Goal: Information Seeking & Learning: Learn about a topic

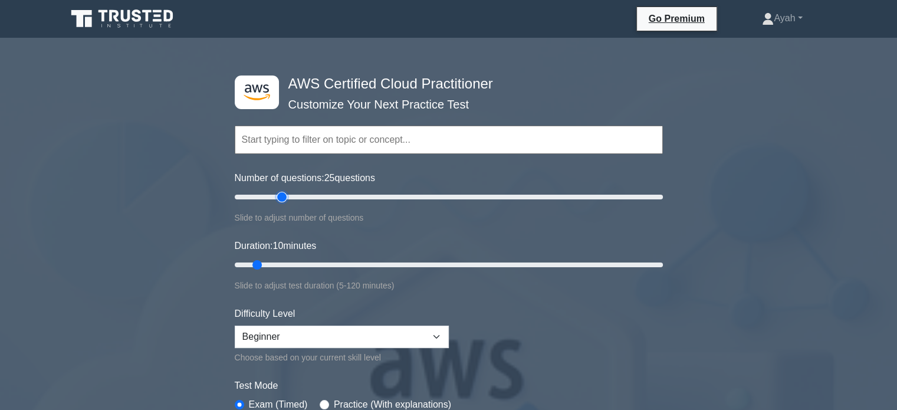
click at [280, 193] on input "Number of questions: 25 questions" at bounding box center [449, 197] width 428 height 14
click at [521, 194] on input "Number of questions: 135 questions" at bounding box center [449, 197] width 428 height 14
click at [447, 199] on input "Number of questions: 135 questions" at bounding box center [449, 197] width 428 height 14
click at [380, 200] on input "Number of questions: 70 questions" at bounding box center [449, 197] width 428 height 14
click at [346, 200] on input "Number of questions: 55 questions" at bounding box center [449, 197] width 428 height 14
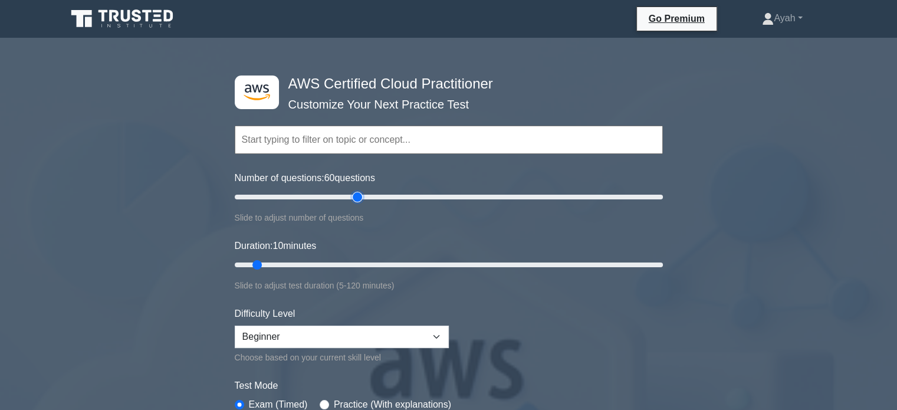
click at [359, 198] on input "Number of questions: 60 questions" at bounding box center [449, 197] width 428 height 14
click at [362, 198] on input "Number of questions: 60 questions" at bounding box center [449, 197] width 428 height 14
type input "65"
click at [365, 197] on input "Number of questions: 65 questions" at bounding box center [449, 197] width 428 height 14
click at [399, 264] on input "Duration: 50 minutes" at bounding box center [449, 265] width 428 height 14
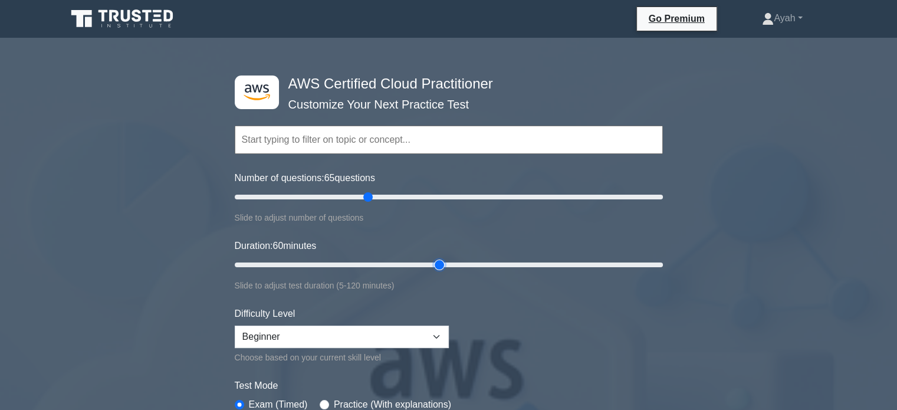
click at [440, 263] on input "Duration: 60 minutes" at bounding box center [449, 265] width 428 height 14
click at [429, 263] on input "Duration: 55 minutes" at bounding box center [449, 265] width 428 height 14
click at [457, 264] on input "Duration: 65 minutes" at bounding box center [449, 265] width 428 height 14
click at [450, 263] on input "Duration: 65 minutes" at bounding box center [449, 265] width 428 height 14
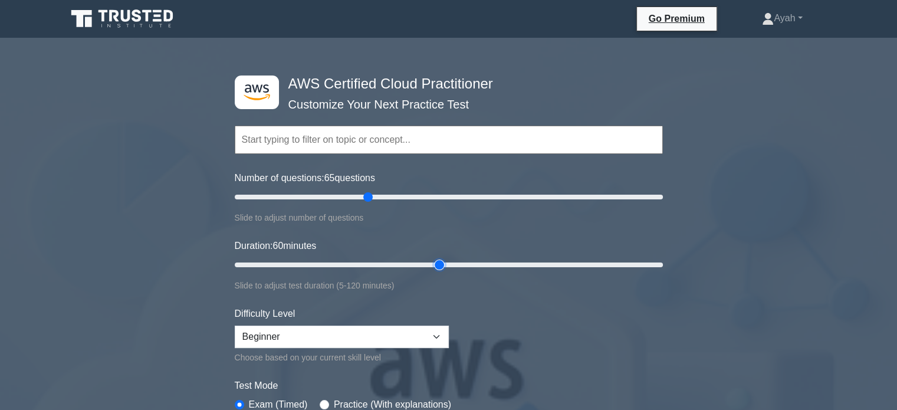
click at [439, 265] on input "Duration: 60 minutes" at bounding box center [449, 265] width 428 height 14
click at [457, 264] on input "Duration: 65 minutes" at bounding box center [449, 265] width 428 height 14
click at [484, 264] on input "Duration: 70 minutes" at bounding box center [449, 265] width 428 height 14
click at [486, 264] on input "Duration: 75 minutes" at bounding box center [449, 265] width 428 height 14
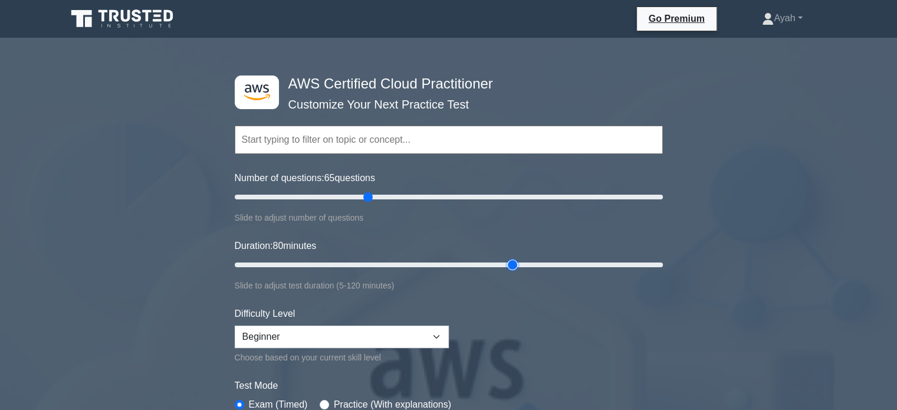
type input "80"
click at [505, 264] on input "Duration: 80 minutes" at bounding box center [449, 265] width 428 height 14
click at [363, 341] on select "Beginner Intermediate Expert" at bounding box center [342, 337] width 214 height 22
select select "intermediate"
click at [235, 326] on select "Beginner Intermediate Expert" at bounding box center [342, 337] width 214 height 22
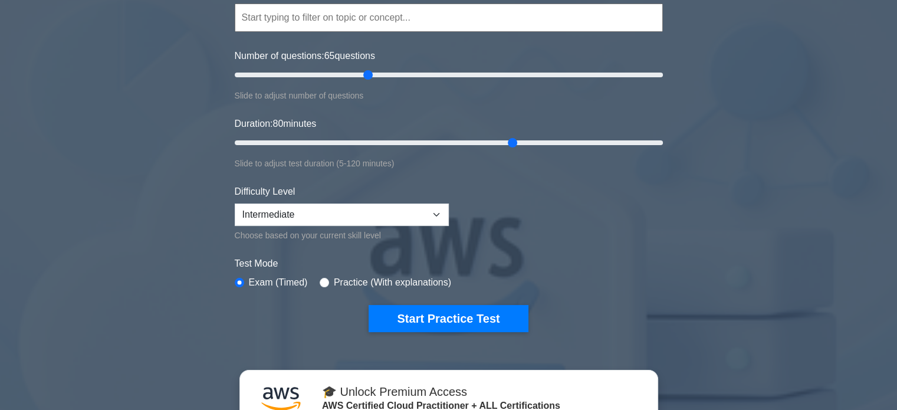
scroll to position [120, 0]
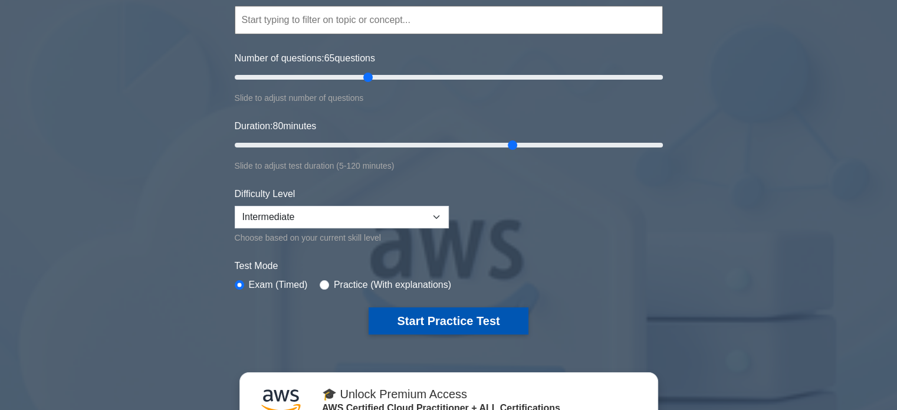
click at [394, 313] on button "Start Practice Test" at bounding box center [448, 320] width 159 height 27
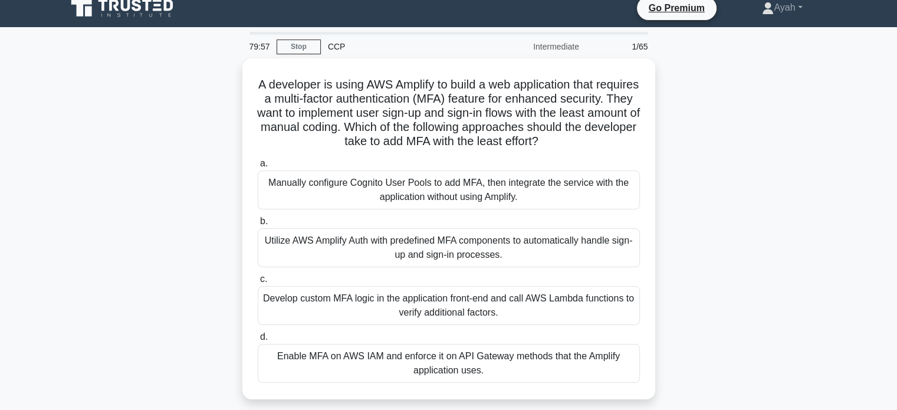
scroll to position [9, 0]
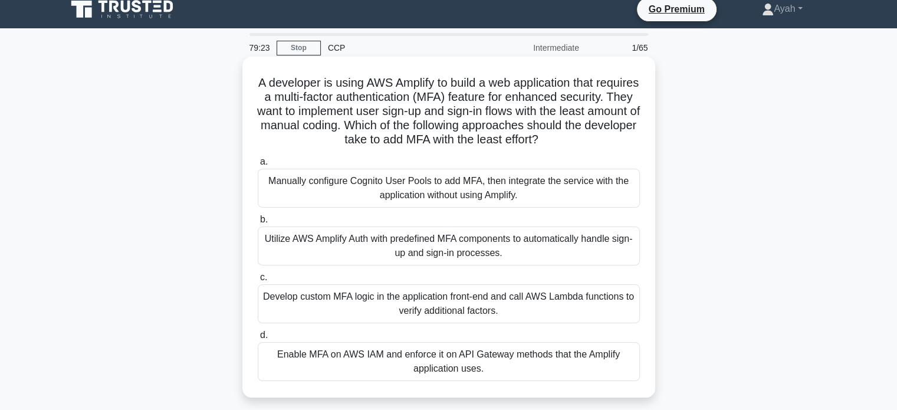
click at [392, 195] on div "Manually configure Cognito User Pools to add MFA, then integrate the service wi…" at bounding box center [449, 188] width 382 height 39
click at [258, 166] on input "a. Manually configure Cognito User Pools to add MFA, then integrate the service…" at bounding box center [258, 162] width 0 height 8
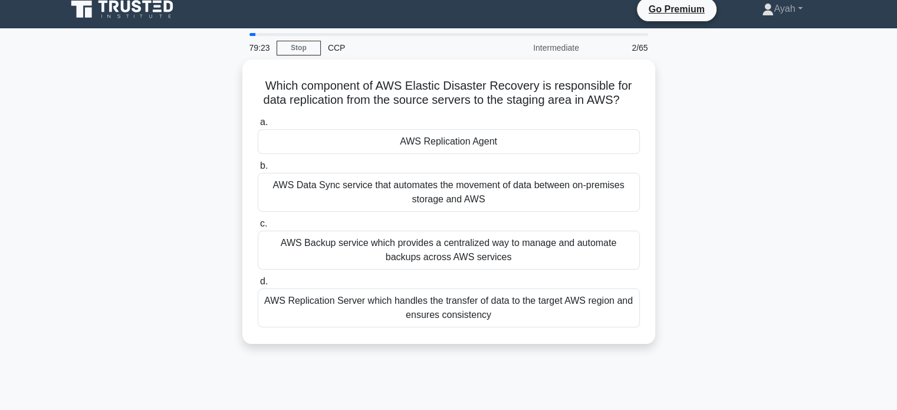
scroll to position [0, 0]
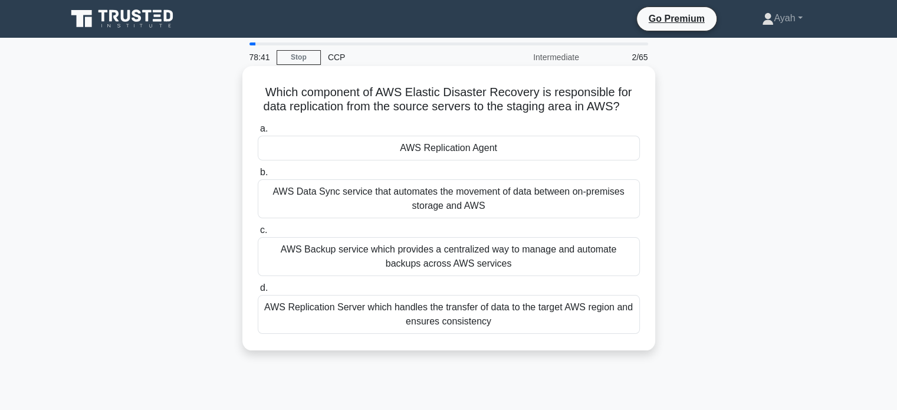
click at [333, 263] on div "AWS Backup service which provides a centralized way to manage and automate back…" at bounding box center [449, 256] width 382 height 39
click at [258, 234] on input "c. AWS Backup service which provides a centralized way to manage and automate b…" at bounding box center [258, 231] width 0 height 8
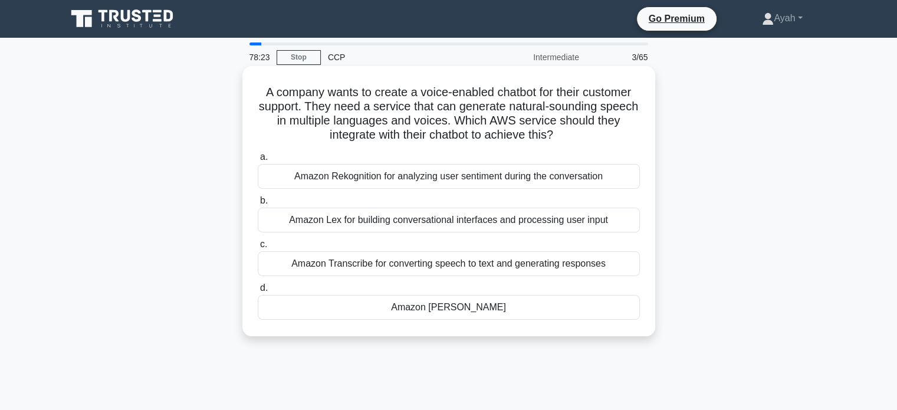
click at [401, 223] on div "Amazon Lex for building conversational interfaces and processing user input" at bounding box center [449, 220] width 382 height 25
click at [258, 205] on input "b. Amazon Lex for building conversational interfaces and processing user input" at bounding box center [258, 201] width 0 height 8
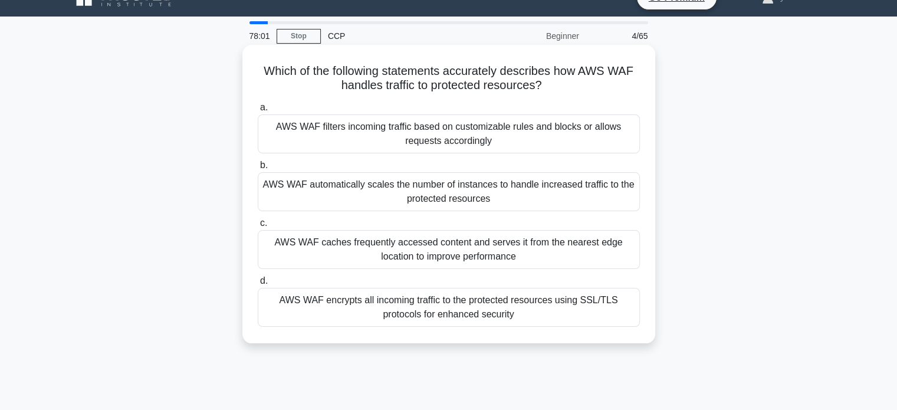
scroll to position [23, 0]
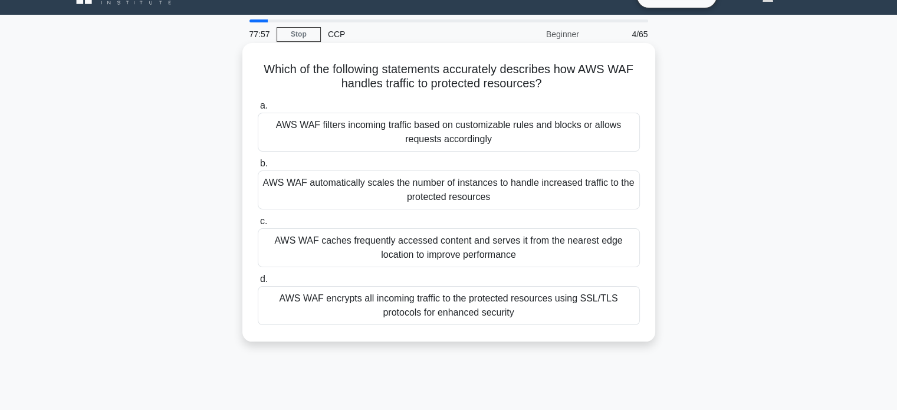
click at [504, 82] on h5 "Which of the following statements accurately describes how AWS WAF handles traf…" at bounding box center [449, 76] width 385 height 29
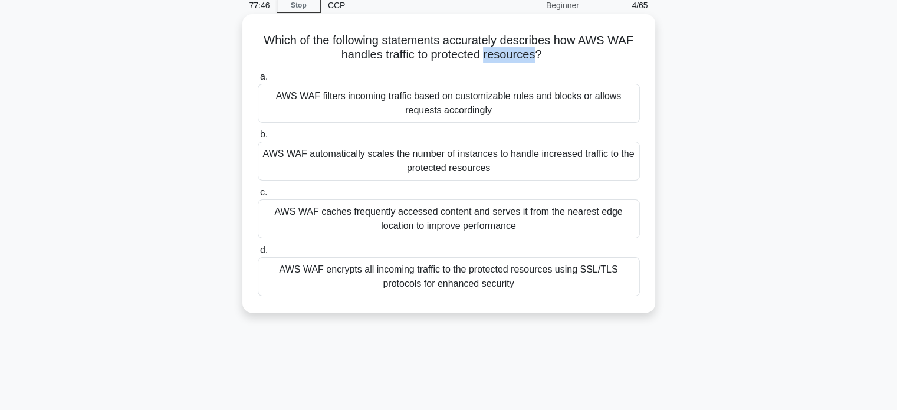
scroll to position [52, 0]
click at [373, 105] on div "AWS WAF filters incoming traffic based on customizable rules and blocks or allo…" at bounding box center [449, 103] width 382 height 39
click at [258, 81] on input "a. AWS WAF filters incoming traffic based on customizable rules and blocks or a…" at bounding box center [258, 77] width 0 height 8
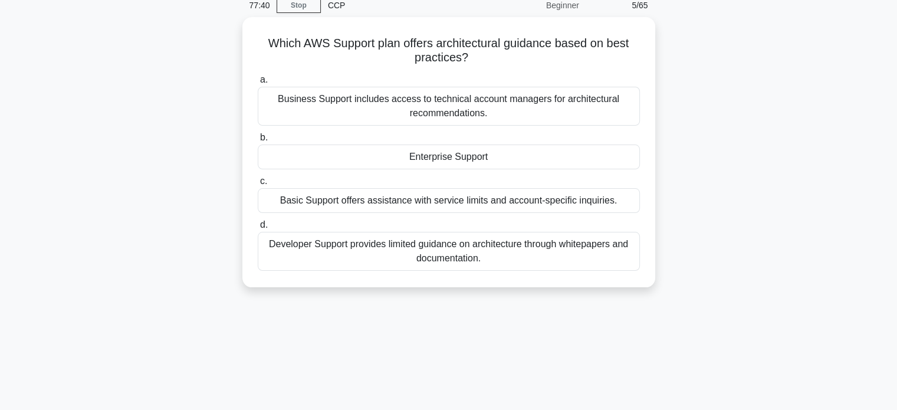
scroll to position [0, 0]
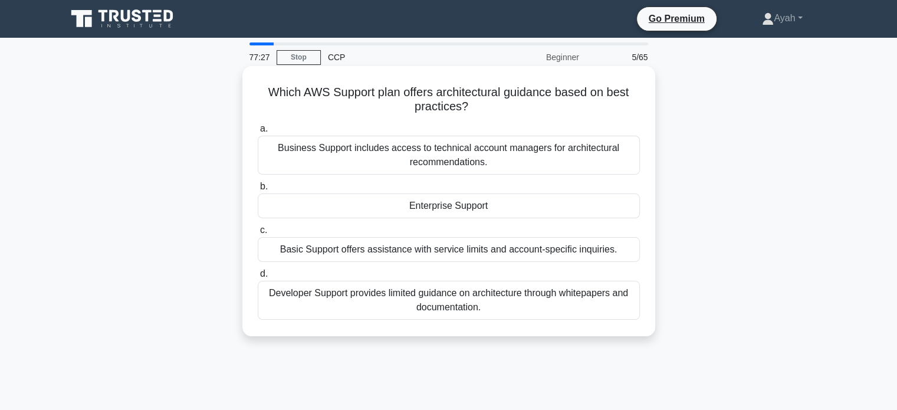
click at [451, 90] on h5 "Which AWS Support plan offers architectural guidance based on best practices? .…" at bounding box center [449, 99] width 385 height 29
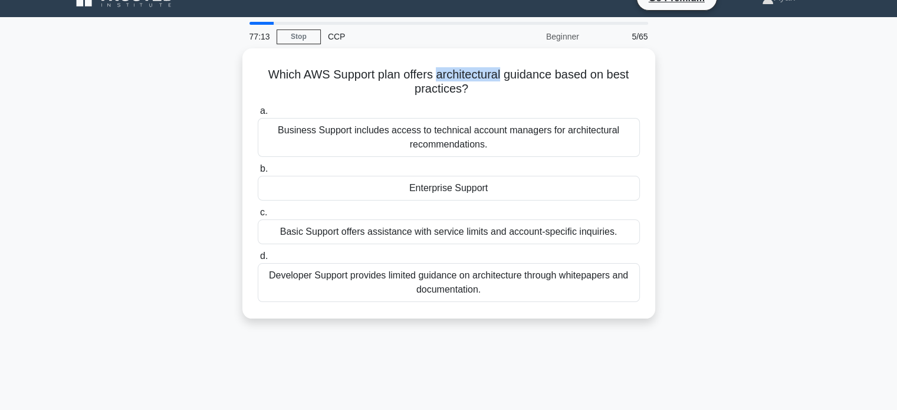
scroll to position [2, 0]
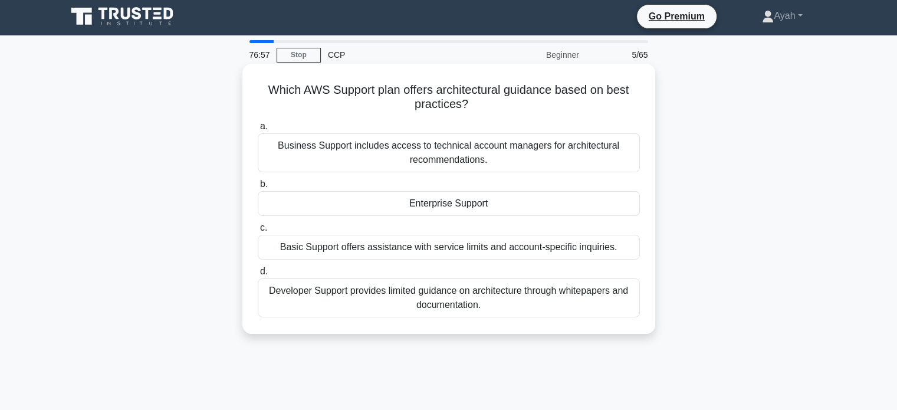
click at [328, 160] on div "Business Support includes access to technical account managers for architectura…" at bounding box center [449, 152] width 382 height 39
click at [258, 130] on input "a. Business Support includes access to technical account managers for architect…" at bounding box center [258, 127] width 0 height 8
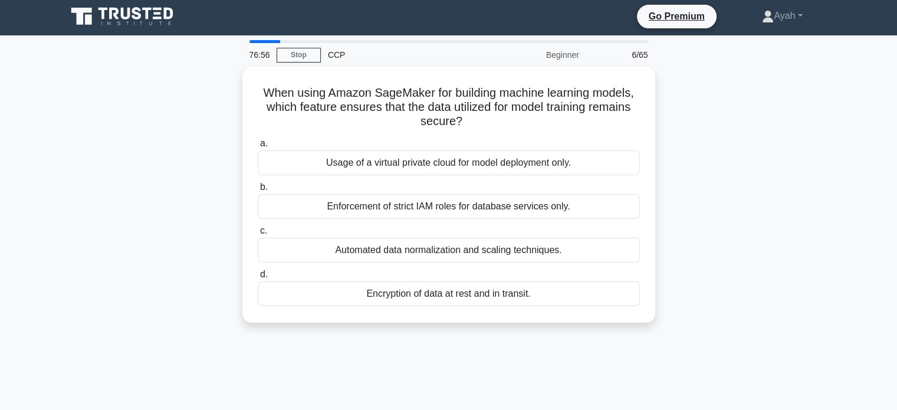
scroll to position [0, 0]
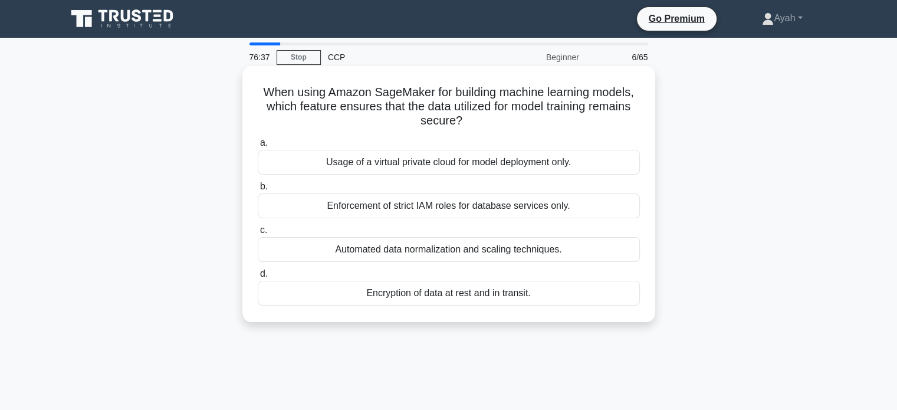
click at [427, 110] on h5 "When using Amazon SageMaker for building machine learning models, which feature…" at bounding box center [449, 107] width 385 height 44
click at [579, 108] on h5 "When using Amazon SageMaker for building machine learning models, which feature…" at bounding box center [449, 107] width 385 height 44
click at [540, 110] on h5 "When using Amazon SageMaker for building machine learning models, which feature…" at bounding box center [449, 107] width 385 height 44
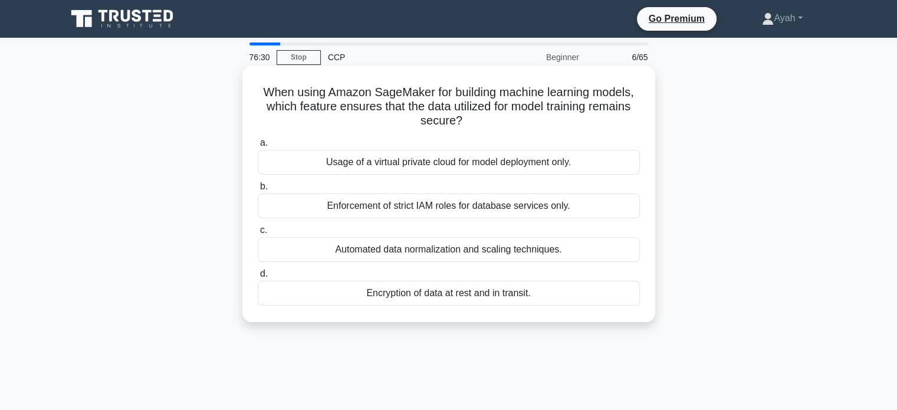
click at [397, 299] on div "Encryption of data at rest and in transit." at bounding box center [449, 293] width 382 height 25
click at [258, 278] on input "d. Encryption of data at rest and in transit." at bounding box center [258, 274] width 0 height 8
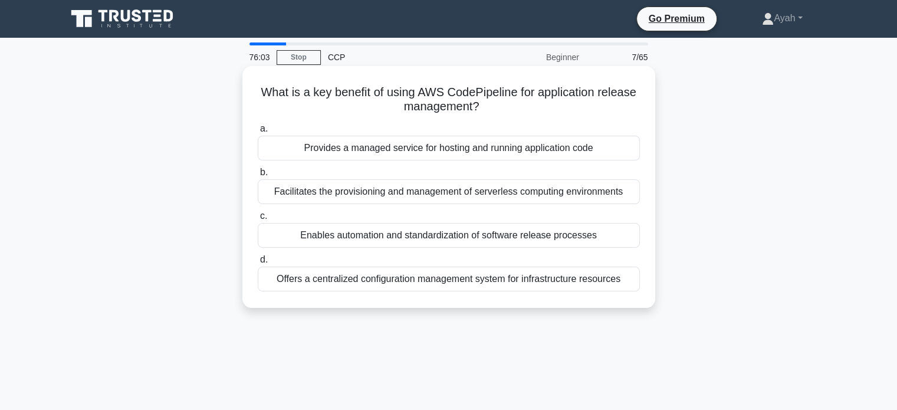
click at [335, 238] on div "Enables automation and standardization of software release processes" at bounding box center [449, 235] width 382 height 25
click at [258, 220] on input "c. Enables automation and standardization of software release processes" at bounding box center [258, 216] width 0 height 8
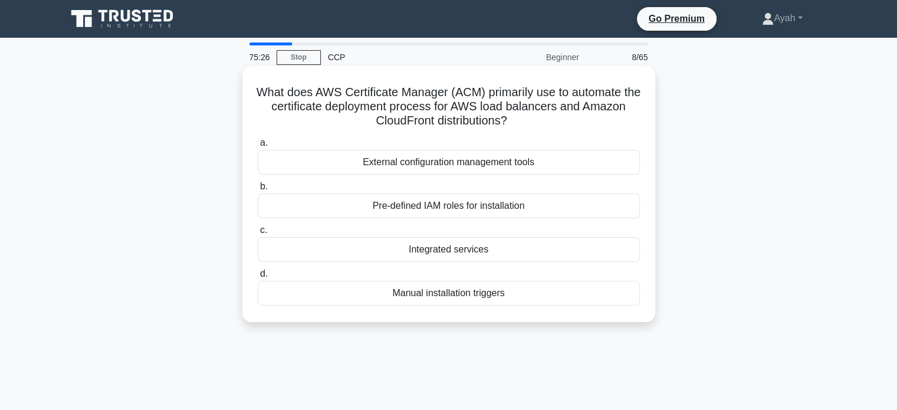
click at [334, 299] on div "Manual installation triggers" at bounding box center [449, 293] width 382 height 25
click at [258, 278] on input "d. Manual installation triggers" at bounding box center [258, 274] width 0 height 8
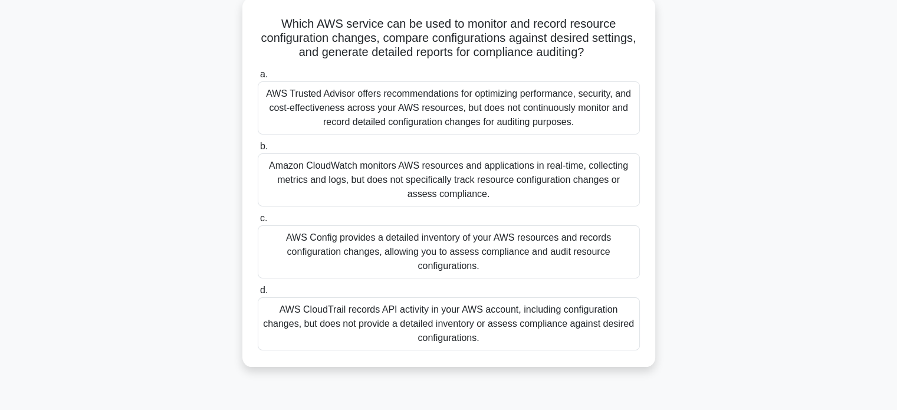
scroll to position [70, 0]
click at [325, 252] on div "AWS Config provides a detailed inventory of your AWS resources and records conf…" at bounding box center [449, 250] width 382 height 53
click at [258, 221] on input "c. AWS Config provides a detailed inventory of your AWS resources and records c…" at bounding box center [258, 218] width 0 height 8
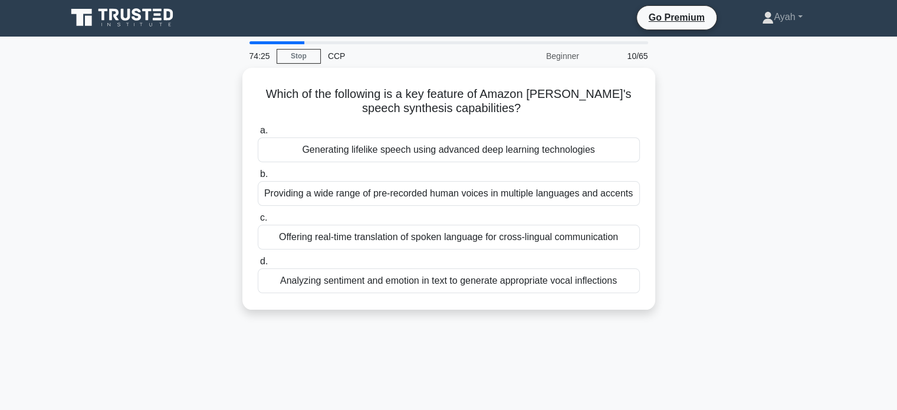
scroll to position [0, 0]
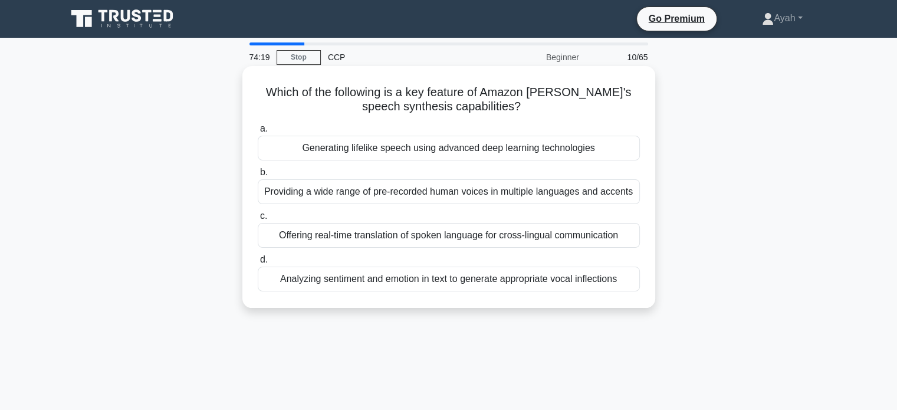
click at [556, 91] on h5 "Which of the following is a key feature of Amazon Polly's speech synthesis capa…" at bounding box center [449, 99] width 385 height 29
click at [520, 103] on h5 "Which of the following is a key feature of Amazon Polly's speech synthesis capa…" at bounding box center [449, 99] width 385 height 29
click at [389, 147] on div "Generating lifelike speech using advanced deep learning technologies" at bounding box center [449, 148] width 382 height 25
click at [258, 133] on input "a. Generating lifelike speech using advanced deep learning technologies" at bounding box center [258, 129] width 0 height 8
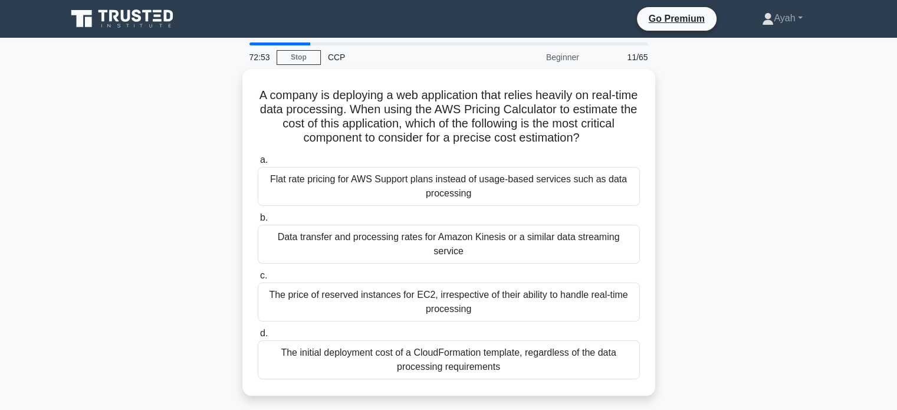
scroll to position [1, 0]
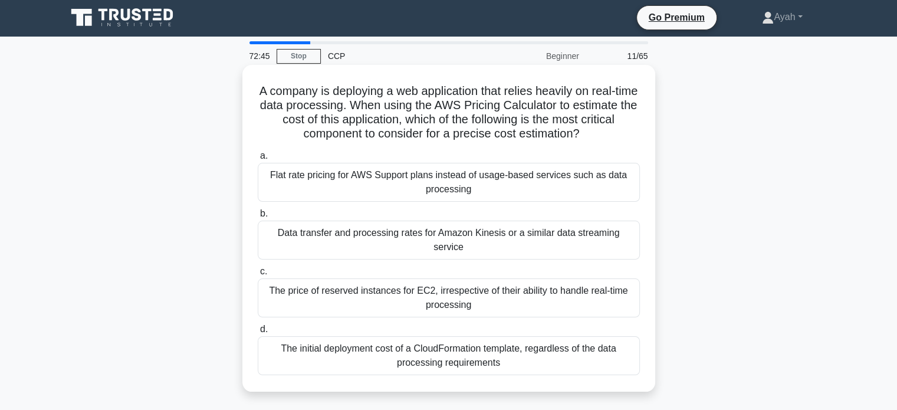
drag, startPoint x: 267, startPoint y: 95, endPoint x: 634, endPoint y: 235, distance: 393.4
click at [634, 235] on div "A company is deploying a web application that relies heavily on real-time data …" at bounding box center [449, 228] width 404 height 317
copy div "A company is deploying a web application that relies heavily on real-time data …"
click at [325, 239] on div "Data transfer and processing rates for Amazon Kinesis or a similar data streami…" at bounding box center [449, 240] width 382 height 39
click at [258, 218] on input "b. Data transfer and processing rates for Amazon Kinesis or a similar data stre…" at bounding box center [258, 214] width 0 height 8
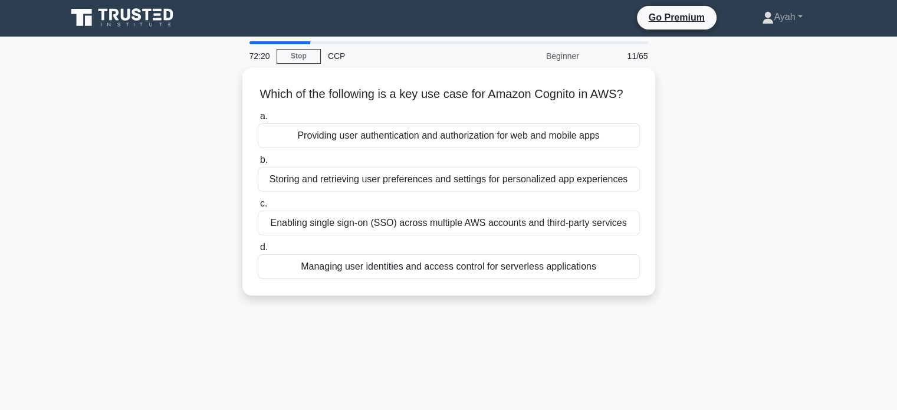
scroll to position [0, 0]
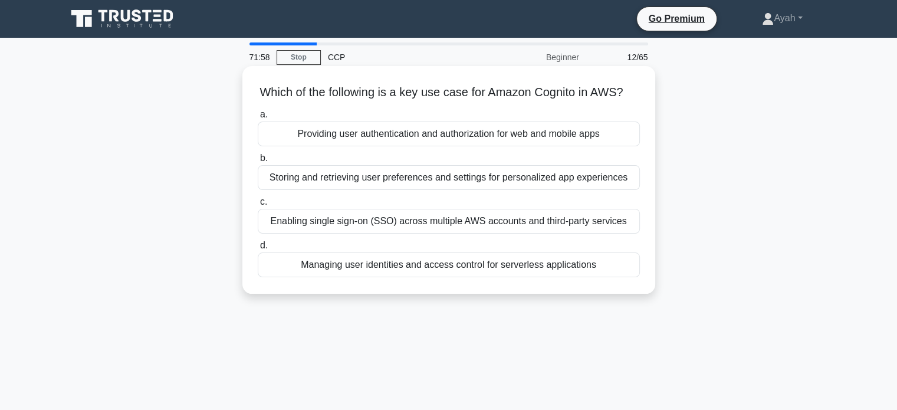
click at [375, 146] on div "Providing user authentication and authorization for web and mobile apps" at bounding box center [449, 134] width 382 height 25
click at [258, 119] on input "a. Providing user authentication and authorization for web and mobile apps" at bounding box center [258, 115] width 0 height 8
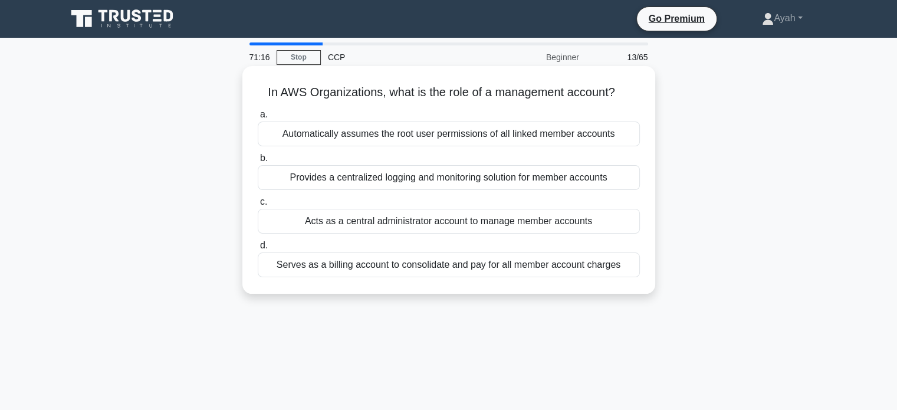
click at [503, 98] on h5 "In AWS Organizations, what is the role of a management account? .spinner_0XTQ{t…" at bounding box center [449, 92] width 385 height 15
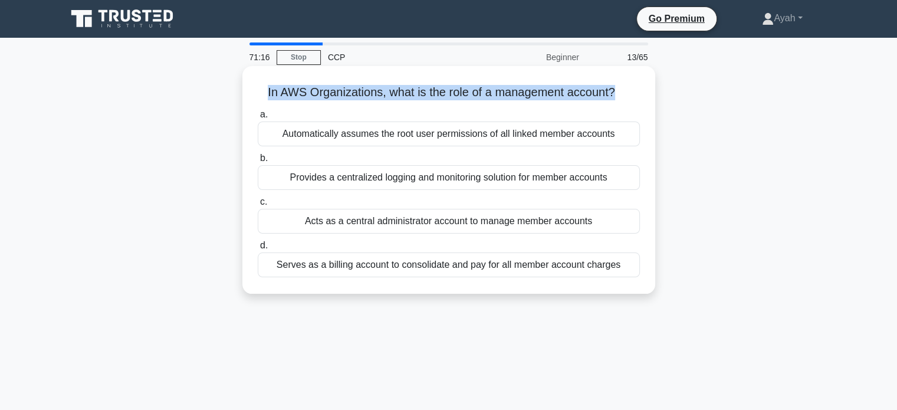
click at [503, 98] on h5 "In AWS Organizations, what is the role of a management account? .spinner_0XTQ{t…" at bounding box center [449, 92] width 385 height 15
copy div "In AWS Organizations, what is the role of a management account? .spinner_0XTQ{t…"
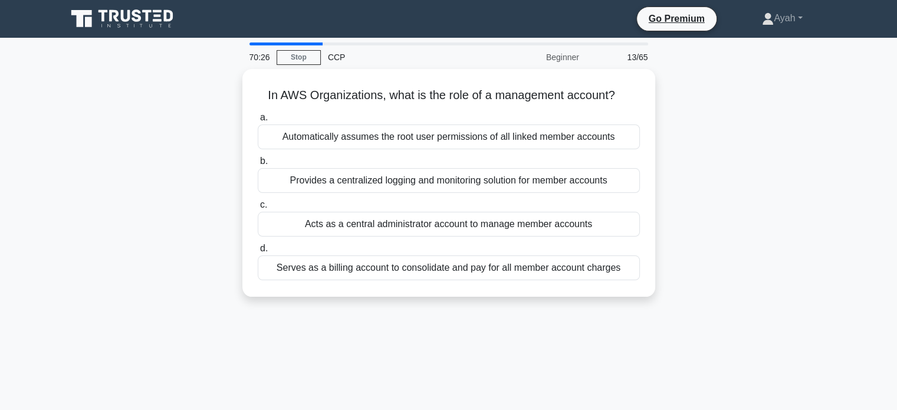
click at [714, 322] on div "70:26 Stop CCP Beginner 13/65 In AWS Organizations, what is the role of a manag…" at bounding box center [449, 337] width 779 height 590
drag, startPoint x: 258, startPoint y: 102, endPoint x: 682, endPoint y: 258, distance: 451.8
click at [682, 258] on div "In AWS Organizations, what is the role of a management account? .spinner_0XTQ{t…" at bounding box center [449, 190] width 779 height 242
copy div "In AWS Organizations, what is the role of a management account? .spinner_0XTQ{t…"
click at [682, 258] on div "In AWS Organizations, what is the role of a management account? .spinner_0XTQ{t…" at bounding box center [449, 190] width 779 height 242
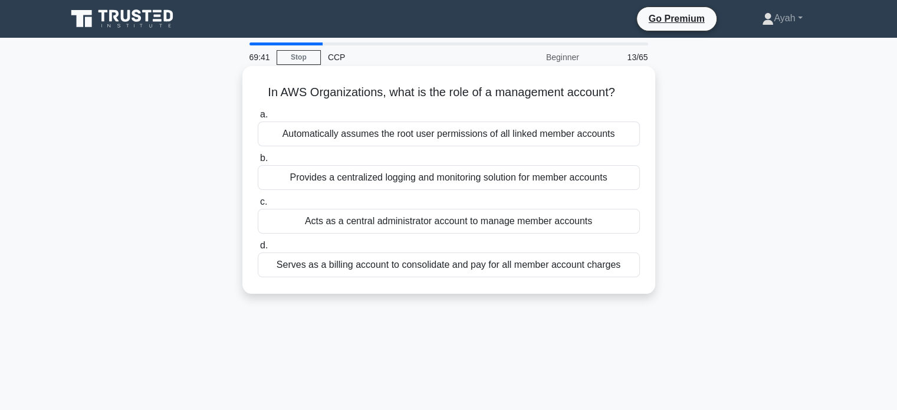
click at [496, 225] on div "Acts as a central administrator account to manage member accounts" at bounding box center [449, 221] width 382 height 25
click at [258, 206] on input "c. Acts as a central administrator account to manage member accounts" at bounding box center [258, 202] width 0 height 8
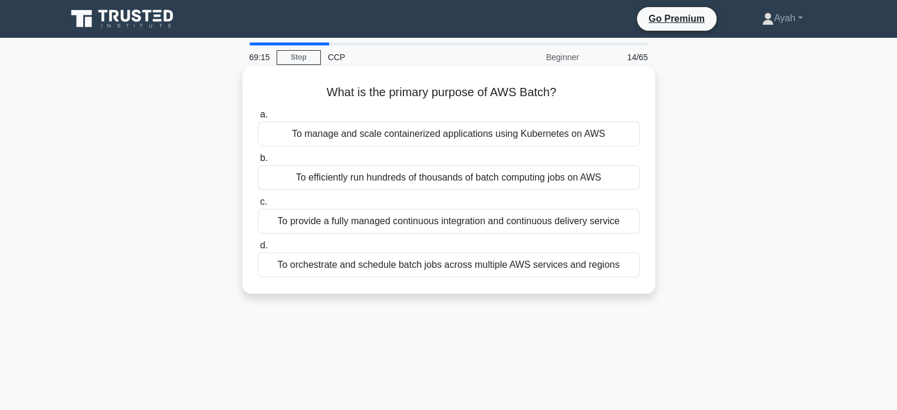
drag, startPoint x: 311, startPoint y: 91, endPoint x: 638, endPoint y: 266, distance: 370.0
click at [638, 266] on div "What is the primary purpose of AWS Batch? .spinner_0XTQ{transform-origin:center…" at bounding box center [449, 180] width 404 height 218
copy div "What is the primary purpose of AWS Batch? .spinner_0XTQ{transform-origin:center…"
click at [274, 179] on div "To efficiently run hundreds of thousands of batch computing jobs on AWS" at bounding box center [449, 177] width 382 height 25
click at [258, 162] on input "b. To efficiently run hundreds of thousands of batch computing jobs on AWS" at bounding box center [258, 159] width 0 height 8
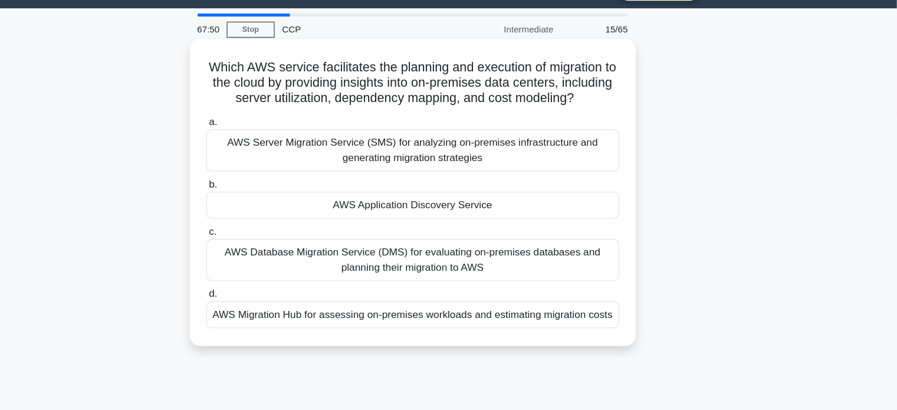
click at [474, 92] on h5 "Which AWS service facilitates the planning and execution of migration to the cl…" at bounding box center [449, 107] width 385 height 44
drag, startPoint x: 474, startPoint y: 92, endPoint x: 533, endPoint y: 92, distance: 59.6
click at [533, 92] on h5 "Which AWS service facilitates the planning and execution of migration to the cl…" at bounding box center [449, 107] width 385 height 44
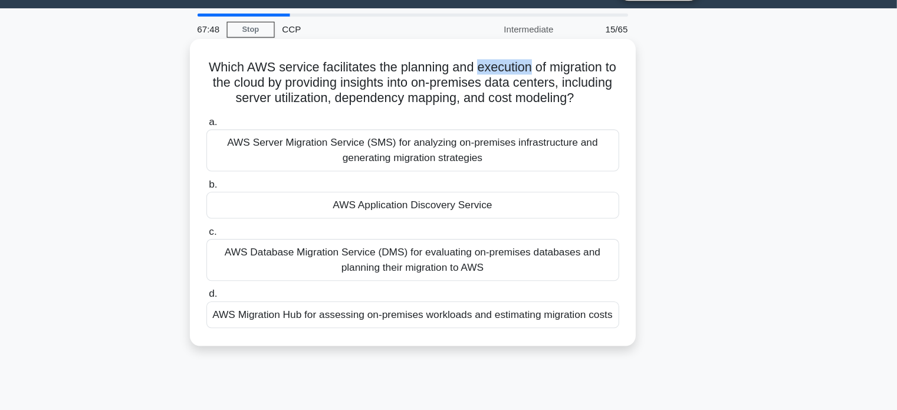
click at [567, 91] on h5 "Which AWS service facilitates the planning and execution of migration to the cl…" at bounding box center [449, 107] width 385 height 44
drag, startPoint x: 258, startPoint y: 90, endPoint x: 640, endPoint y: 342, distance: 457.3
click at [640, 342] on div "Which AWS service facilitates the planning and execution of migration to the cl…" at bounding box center [449, 208] width 404 height 275
copy div "Which AWS service facilitates the planning and execution of migration to the cl…"
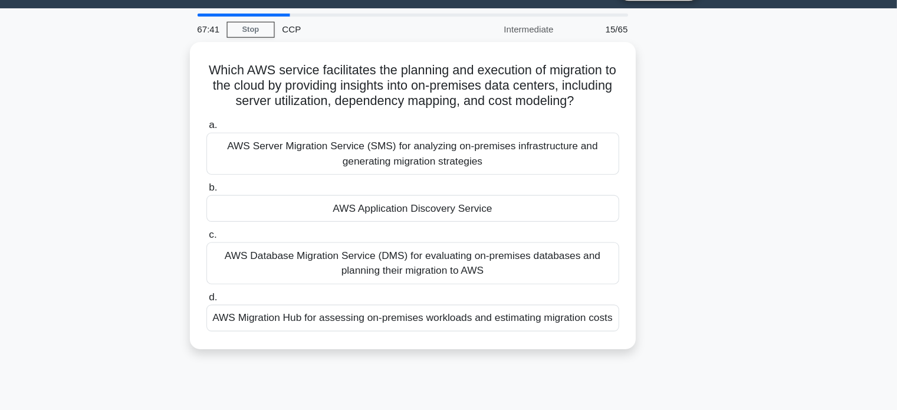
click at [772, 232] on div "Which AWS service facilitates the planning and execution of migration to the cl…" at bounding box center [449, 218] width 779 height 299
click at [297, 57] on link "Stop" at bounding box center [299, 57] width 44 height 15
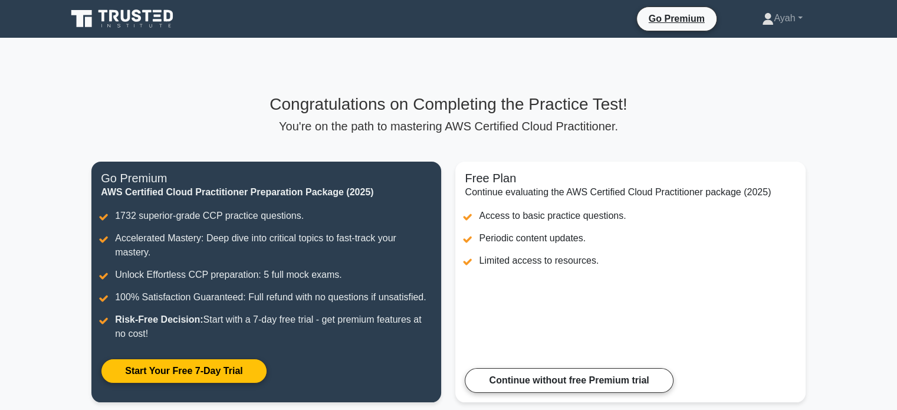
click at [547, 114] on h3 "Congratulations on Completing the Practice Test!" at bounding box center [448, 104] width 714 height 20
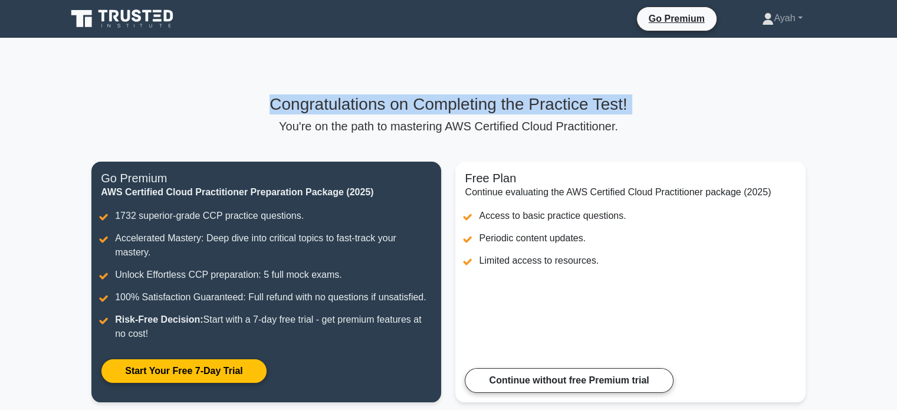
click at [547, 114] on h3 "Congratulations on Completing the Practice Test!" at bounding box center [448, 104] width 714 height 20
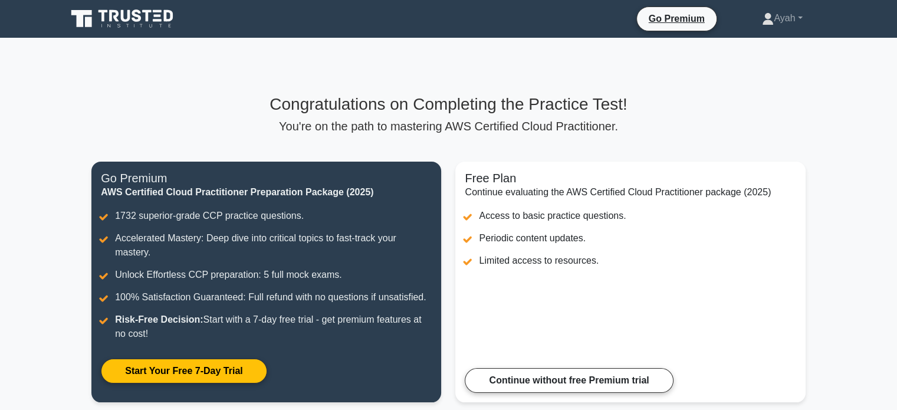
click at [543, 136] on div "Congratulations on Completing the Practice Test! You're on the path to masterin…" at bounding box center [448, 255] width 729 height 322
click at [560, 124] on p "You're on the path to mastering AWS Certified Cloud Practitioner." at bounding box center [448, 126] width 714 height 14
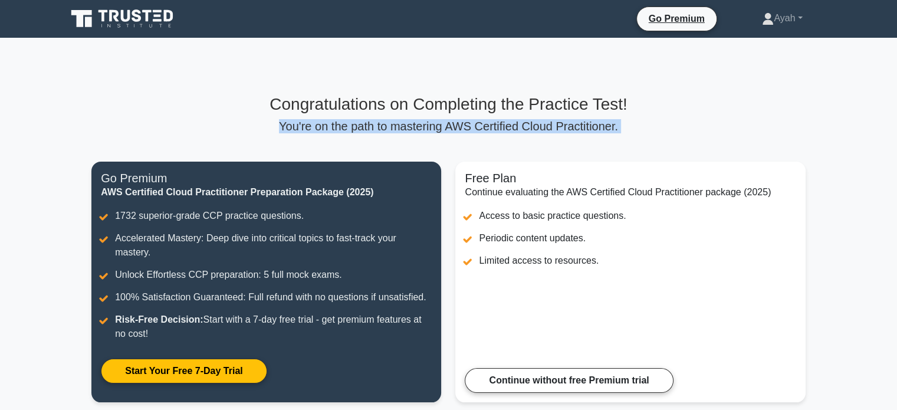
click at [560, 124] on p "You're on the path to mastering AWS Certified Cloud Practitioner." at bounding box center [448, 126] width 714 height 14
click at [634, 128] on p "You're on the path to mastering AWS Certified Cloud Practitioner." at bounding box center [448, 126] width 714 height 14
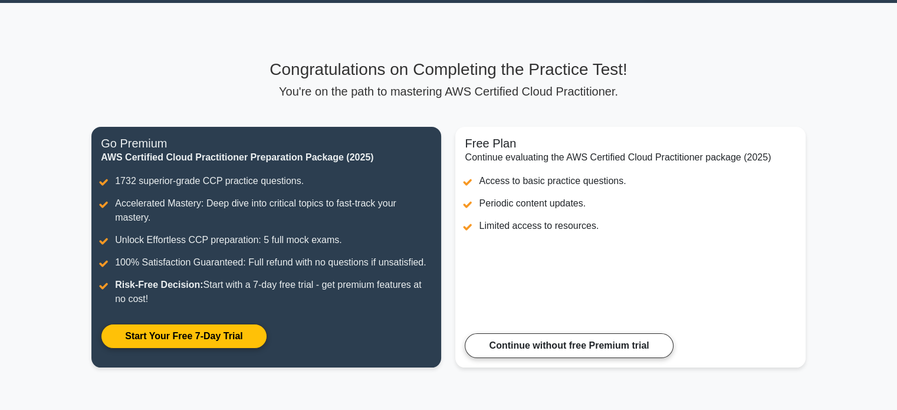
scroll to position [33, 0]
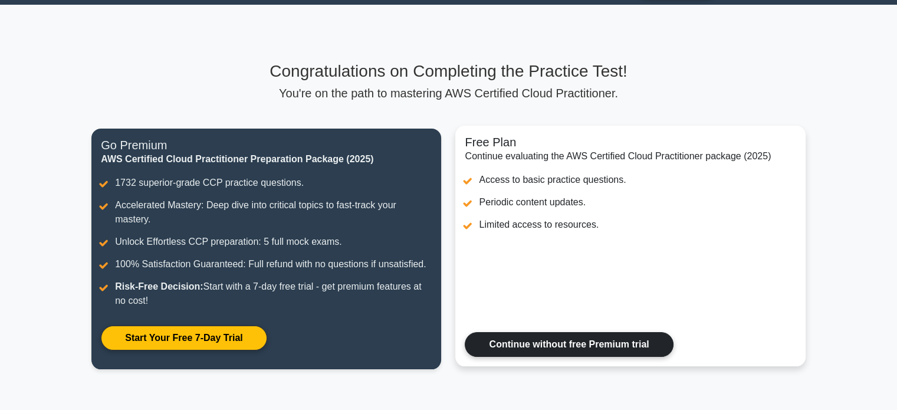
click at [559, 352] on link "Continue without free Premium trial" at bounding box center [569, 344] width 208 height 25
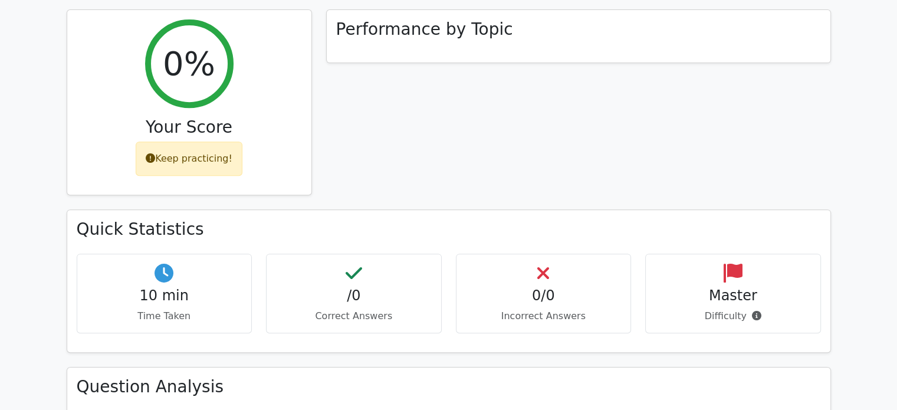
scroll to position [458, 0]
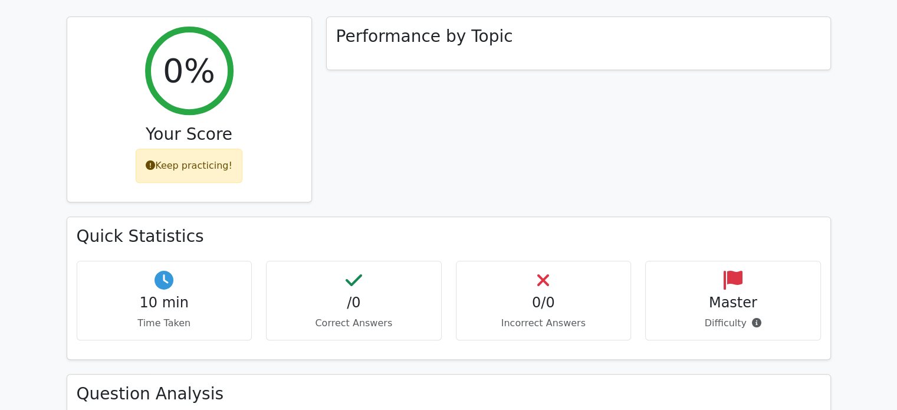
click at [395, 157] on div "Performance by Topic" at bounding box center [578, 117] width 519 height 201
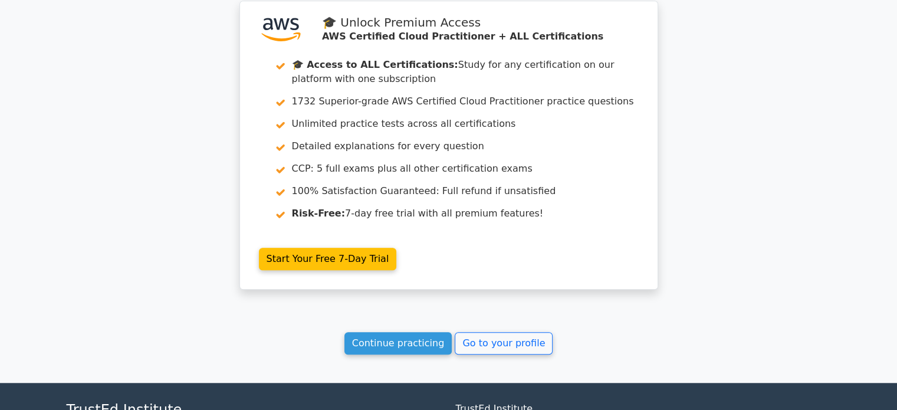
scroll to position [1081, 0]
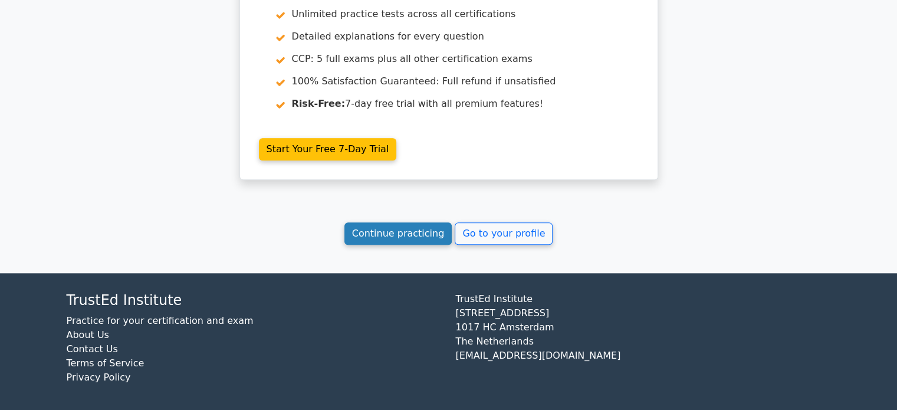
click at [411, 233] on link "Continue practicing" at bounding box center [399, 233] width 108 height 22
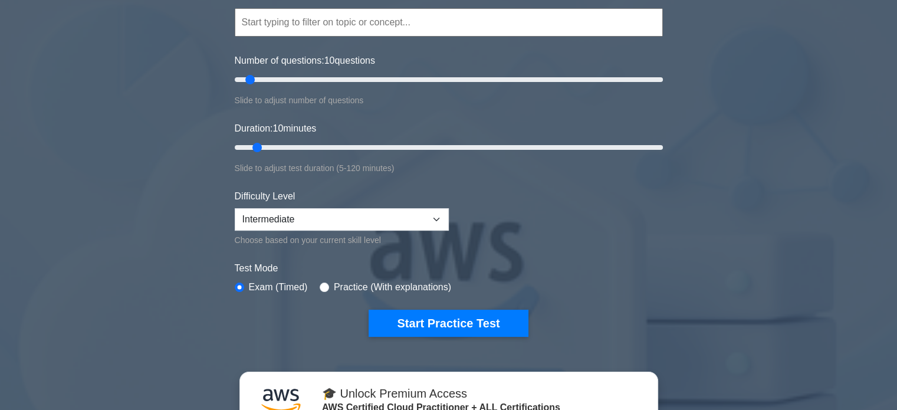
scroll to position [99, 0]
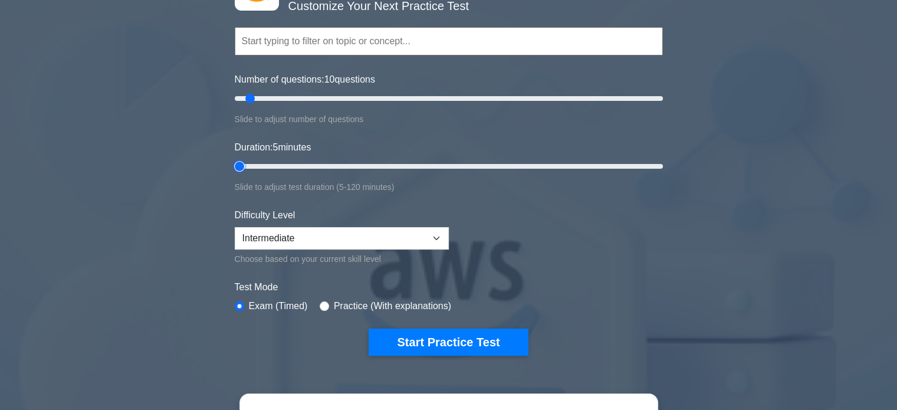
type input "5"
click at [245, 164] on input "Duration: 5 minutes" at bounding box center [449, 166] width 428 height 14
click at [291, 233] on select "Beginner Intermediate Expert" at bounding box center [342, 238] width 214 height 22
select select "expert"
click at [235, 227] on select "Beginner Intermediate Expert" at bounding box center [342, 238] width 214 height 22
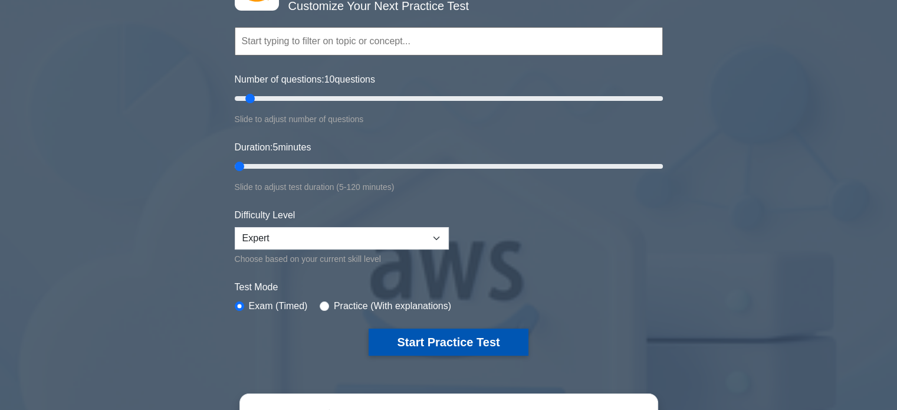
click at [396, 334] on button "Start Practice Test" at bounding box center [448, 342] width 159 height 27
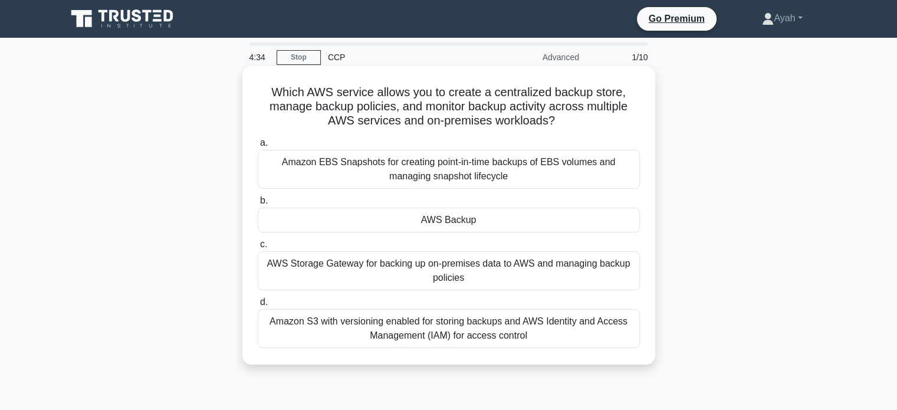
click at [521, 273] on div "AWS Storage Gateway for backing up on-premises data to AWS and managing backup …" at bounding box center [449, 270] width 382 height 39
click at [258, 248] on input "c. AWS Storage Gateway for backing up on-premises data to AWS and managing back…" at bounding box center [258, 245] width 0 height 8
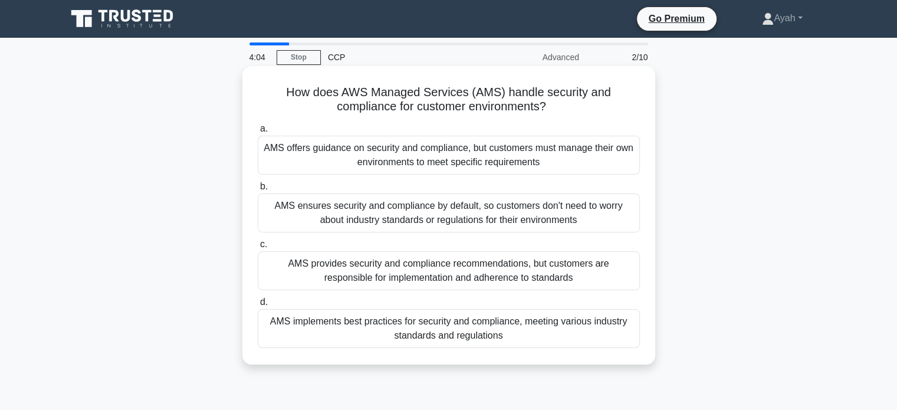
click at [363, 334] on div "AMS implements best practices for security and compliance, meeting various indu…" at bounding box center [449, 328] width 382 height 39
click at [258, 306] on input "d. AMS implements best practices for security and compliance, meeting various i…" at bounding box center [258, 303] width 0 height 8
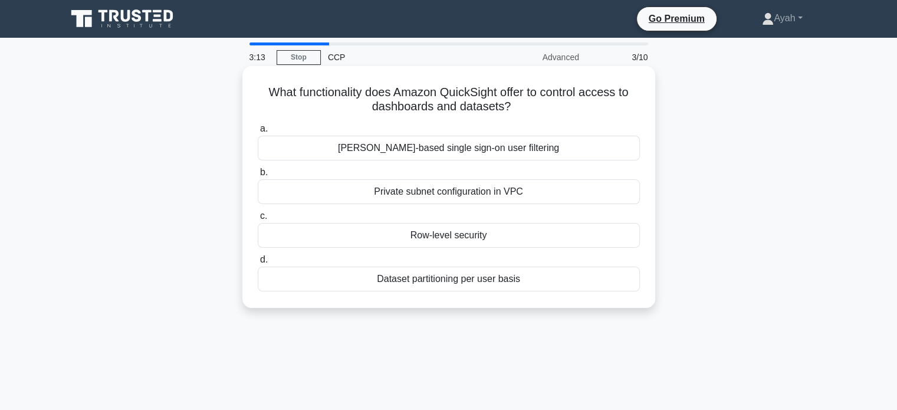
click at [478, 234] on div "Row-level security" at bounding box center [449, 235] width 382 height 25
click at [258, 220] on input "c. Row-level security" at bounding box center [258, 216] width 0 height 8
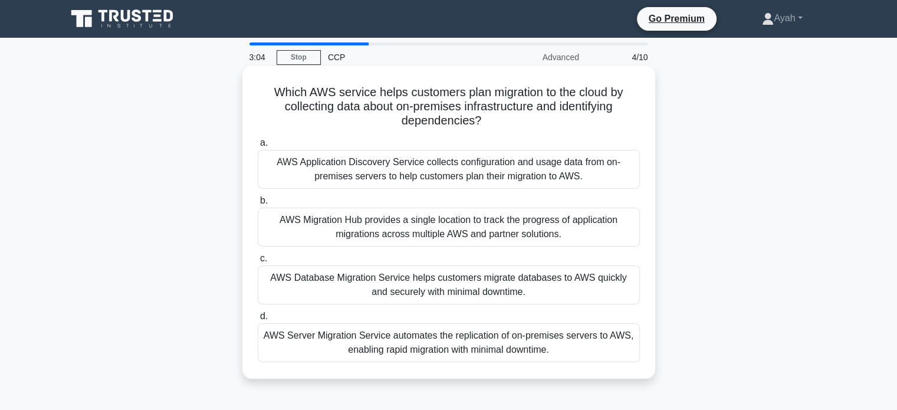
click at [437, 166] on div "AWS Application Discovery Service collects configuration and usage data from on…" at bounding box center [449, 169] width 382 height 39
click at [258, 147] on input "a. AWS Application Discovery Service collects configuration and usage data from…" at bounding box center [258, 143] width 0 height 8
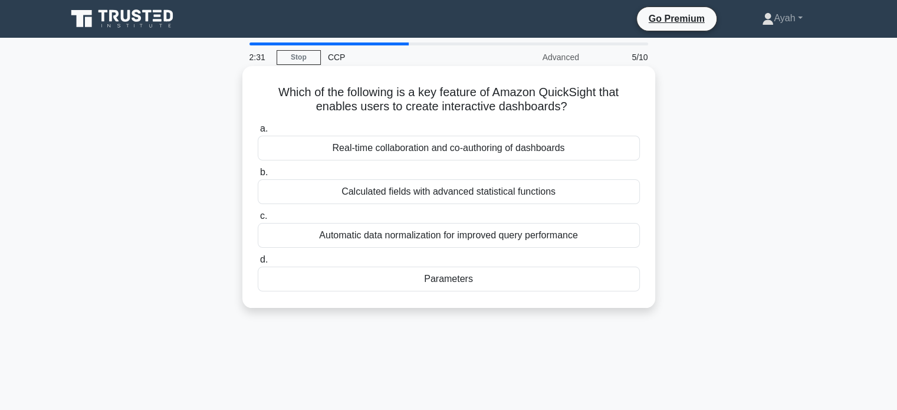
drag, startPoint x: 265, startPoint y: 94, endPoint x: 496, endPoint y: 286, distance: 300.3
click at [496, 286] on div "Which of the following is a key feature of Amazon QuickSight that enables users…" at bounding box center [449, 187] width 404 height 232
copy div "Which of the following is a key feature of Amazon QuickSight that enables users…"
click at [368, 278] on div "Parameters" at bounding box center [449, 279] width 382 height 25
click at [258, 264] on input "d. Parameters" at bounding box center [258, 260] width 0 height 8
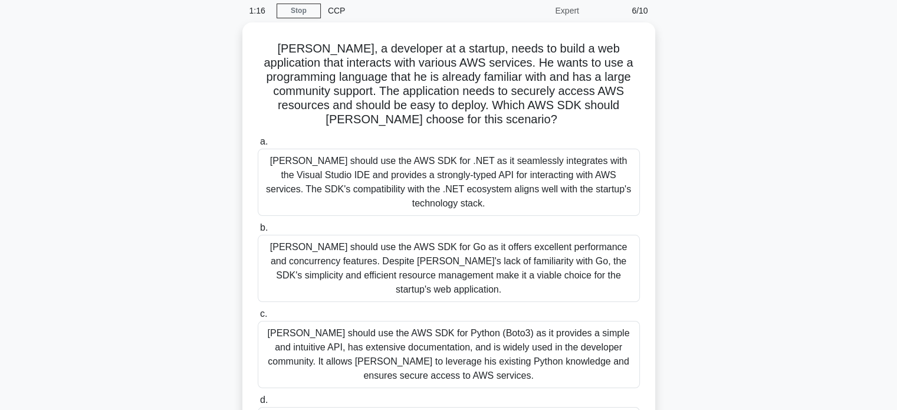
scroll to position [38, 0]
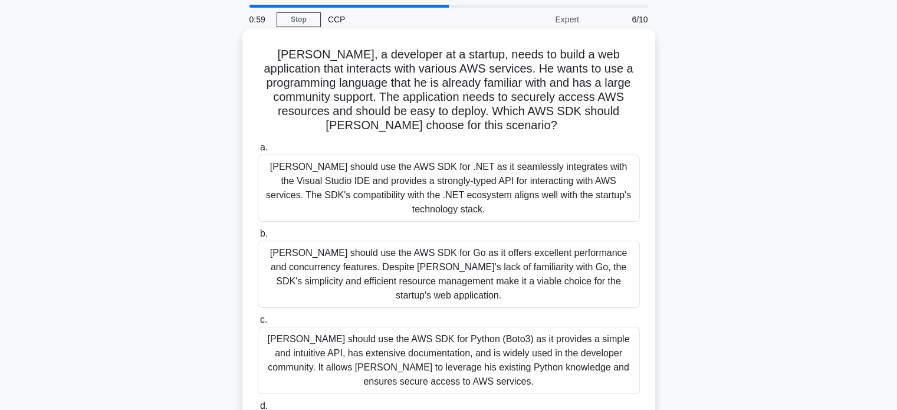
click at [302, 340] on div "[PERSON_NAME] should use the AWS SDK for Python (Boto3) as it provides a simple…" at bounding box center [449, 360] width 382 height 67
click at [258, 324] on input "[PERSON_NAME] should use the AWS SDK for Python (Boto3) as it provides a simple…" at bounding box center [258, 320] width 0 height 8
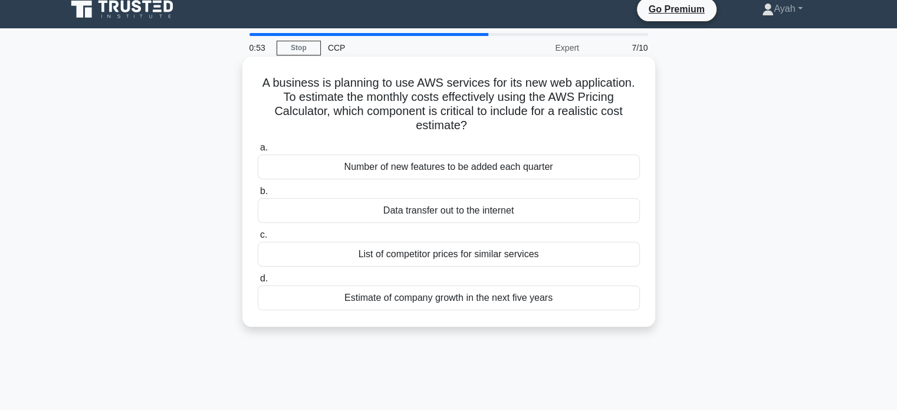
scroll to position [14, 0]
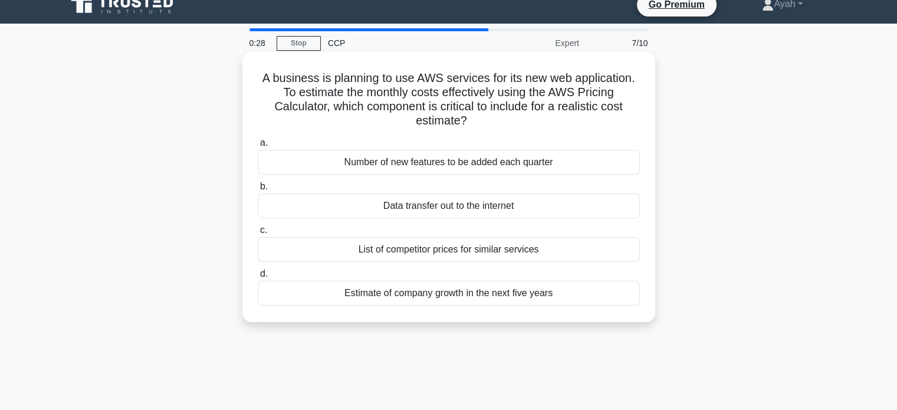
click at [443, 212] on div "Data transfer out to the internet" at bounding box center [449, 205] width 382 height 25
click at [258, 191] on input "b. Data transfer out to the internet" at bounding box center [258, 187] width 0 height 8
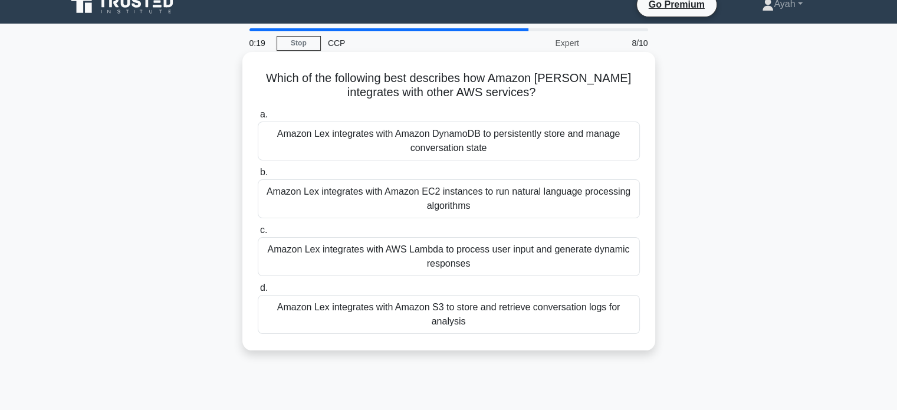
scroll to position [11, 0]
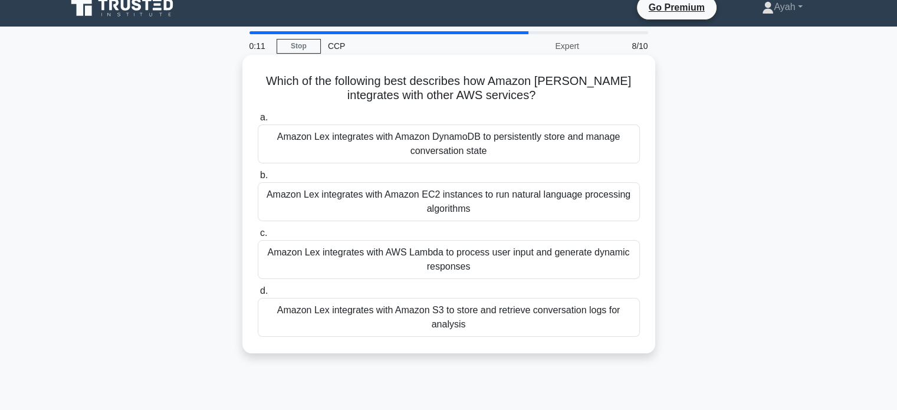
click at [468, 270] on div "Amazon Lex integrates with AWS Lambda to process user input and generate dynami…" at bounding box center [449, 259] width 382 height 39
click at [258, 237] on input "c. Amazon Lex integrates with AWS Lambda to process user input and generate dyn…" at bounding box center [258, 233] width 0 height 8
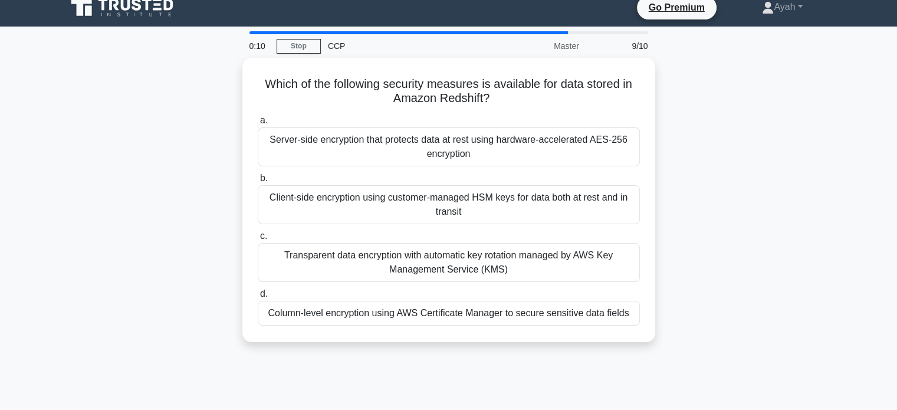
scroll to position [0, 0]
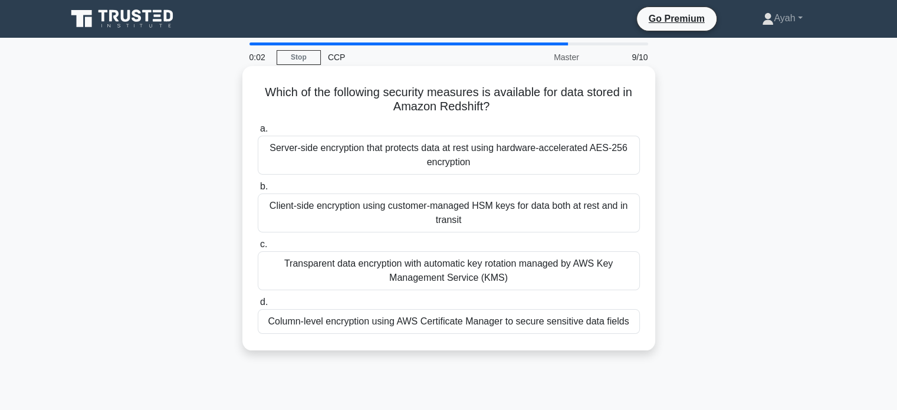
click at [471, 162] on div "Server-side encryption that protects data at rest using hardware-accelerated AE…" at bounding box center [449, 155] width 382 height 39
click at [258, 133] on input "a. Server-side encryption that protects data at rest using hardware-accelerated…" at bounding box center [258, 129] width 0 height 8
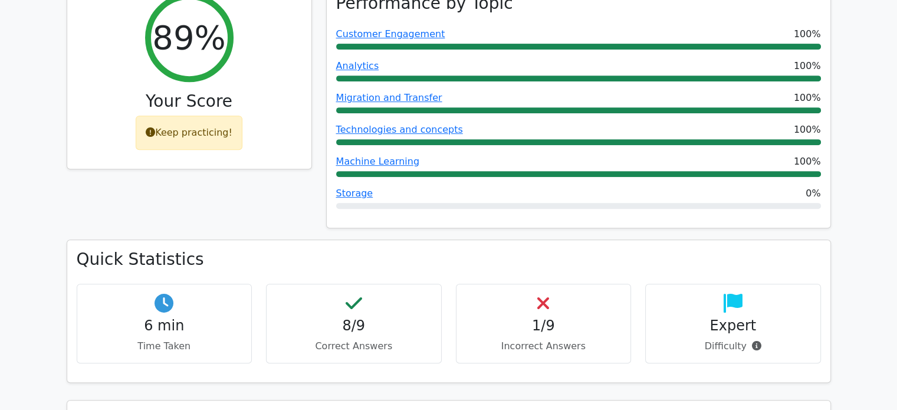
scroll to position [491, 0]
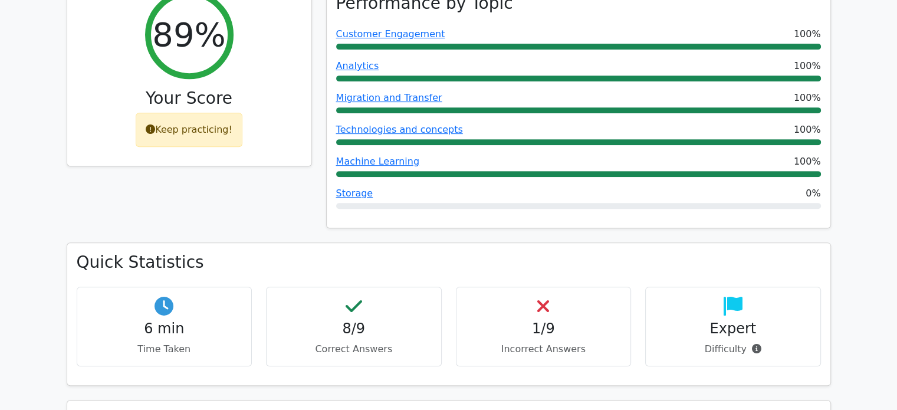
click at [155, 131] on icon at bounding box center [150, 128] width 9 height 9
click at [160, 156] on div "89% Your Score Keep practicing!" at bounding box center [189, 73] width 244 height 185
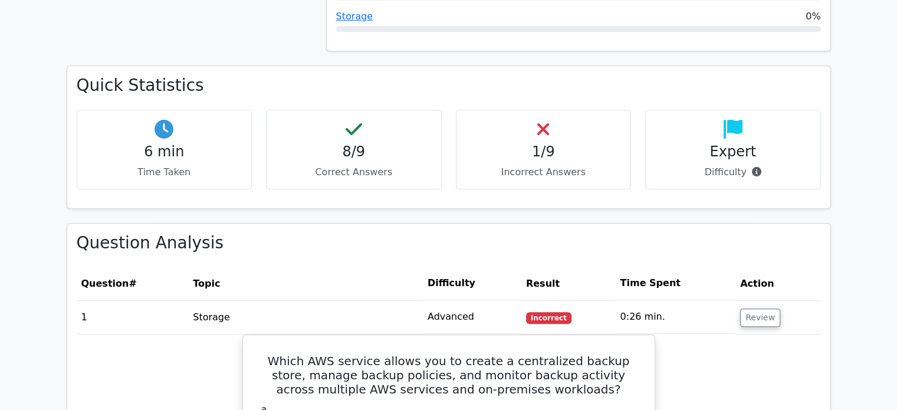
scroll to position [665, 0]
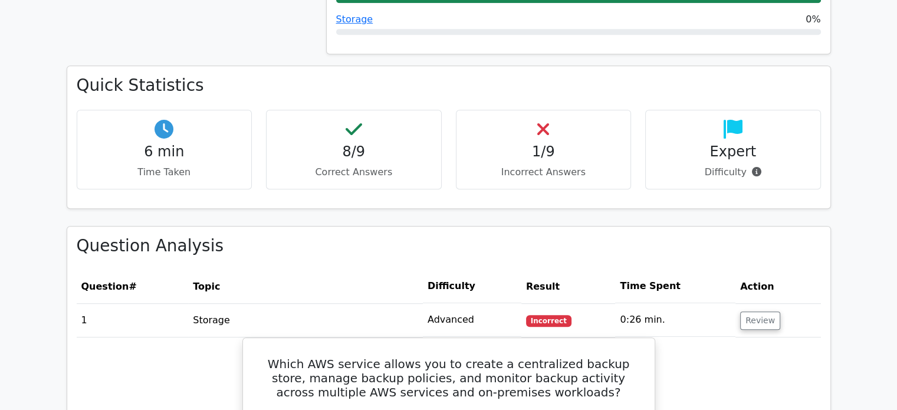
click at [149, 150] on h4 "6 min" at bounding box center [165, 151] width 156 height 17
click at [160, 156] on h4 "6 min" at bounding box center [165, 151] width 156 height 17
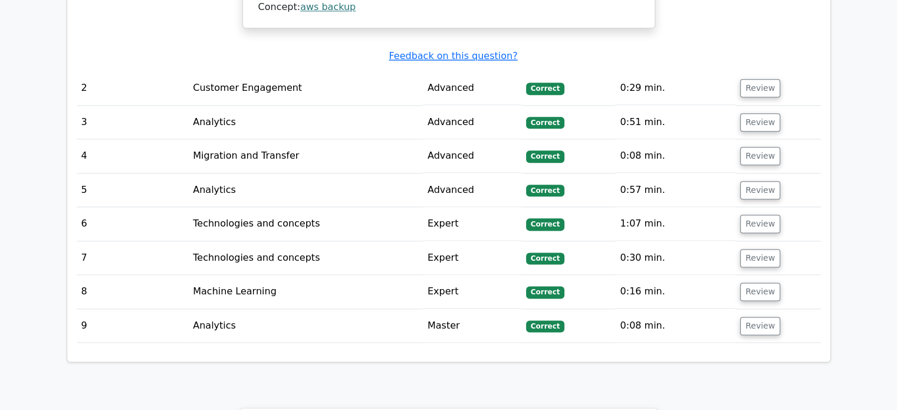
scroll to position [1458, 0]
click at [441, 208] on td "Expert" at bounding box center [472, 225] width 99 height 34
click at [437, 314] on td "Master" at bounding box center [472, 327] width 99 height 34
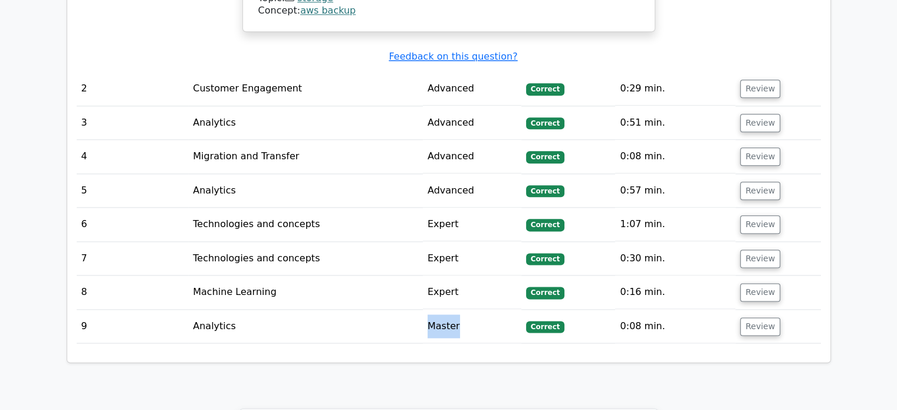
click at [437, 314] on td "Master" at bounding box center [472, 327] width 99 height 34
click at [755, 317] on button "Review" at bounding box center [760, 326] width 40 height 18
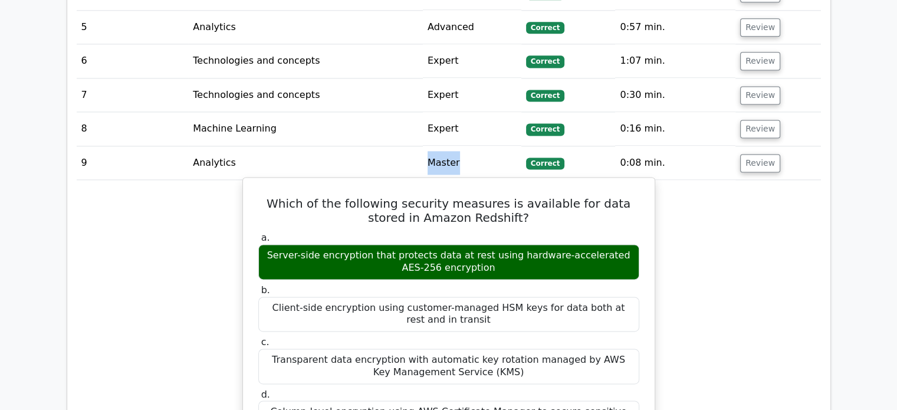
scroll to position [1507, 0]
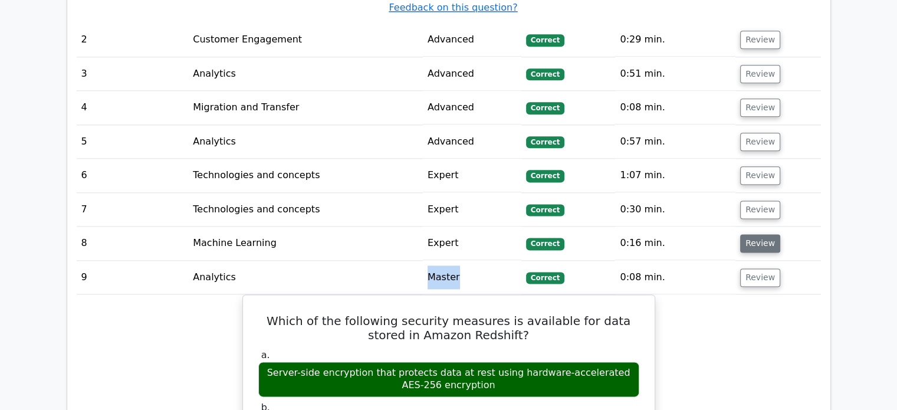
click at [754, 234] on button "Review" at bounding box center [760, 243] width 40 height 18
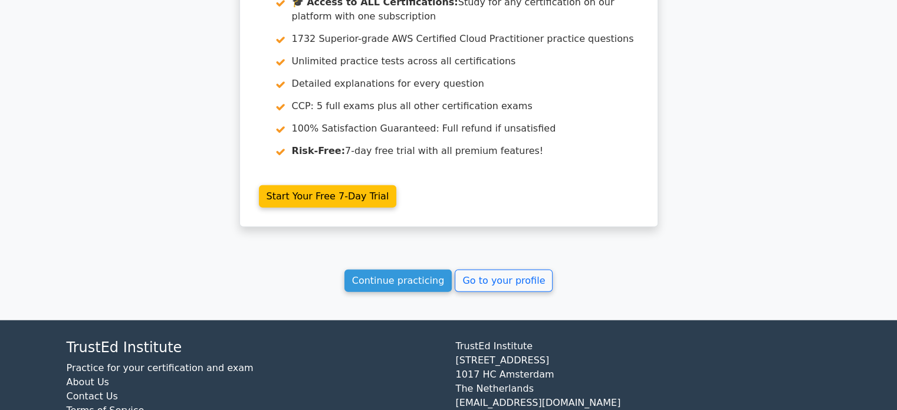
scroll to position [2984, 0]
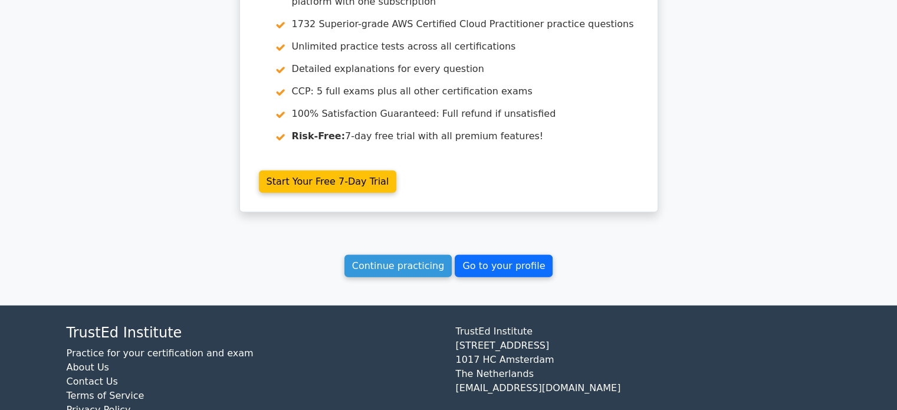
click at [486, 255] on link "Go to your profile" at bounding box center [504, 266] width 98 height 22
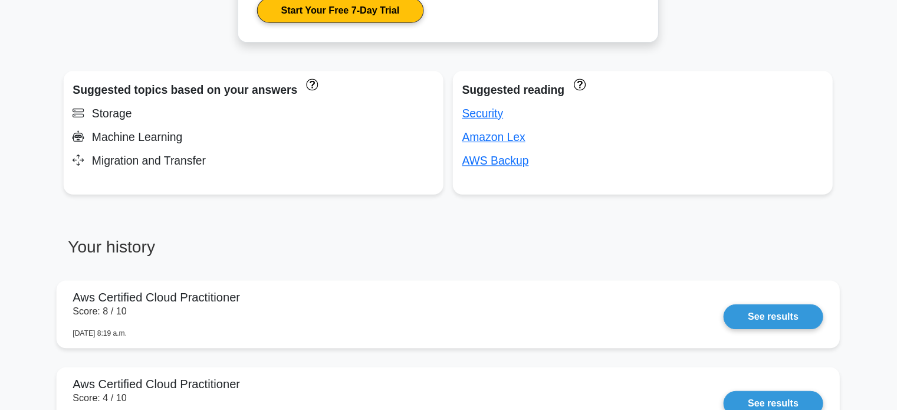
scroll to position [722, 0]
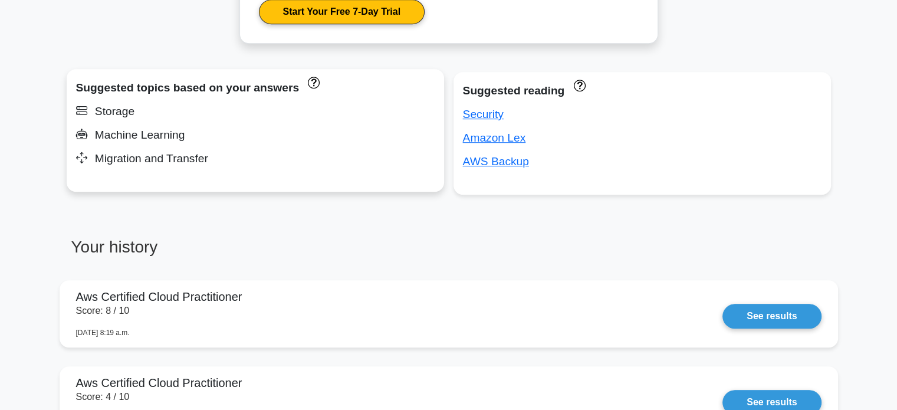
click at [140, 145] on div "Suggested topics based on your answers Storage Machine Learning Migration and T…" at bounding box center [256, 130] width 378 height 123
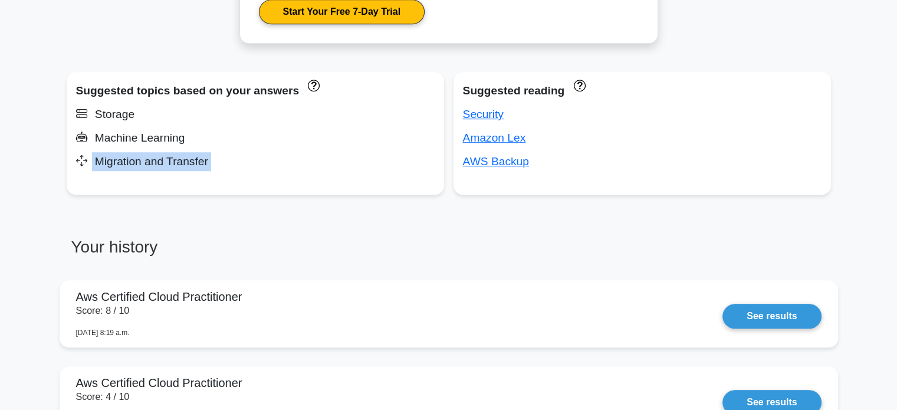
click at [181, 197] on div "Suggested topics based on your answers Storage Machine Learning Migration and T…" at bounding box center [449, 147] width 774 height 151
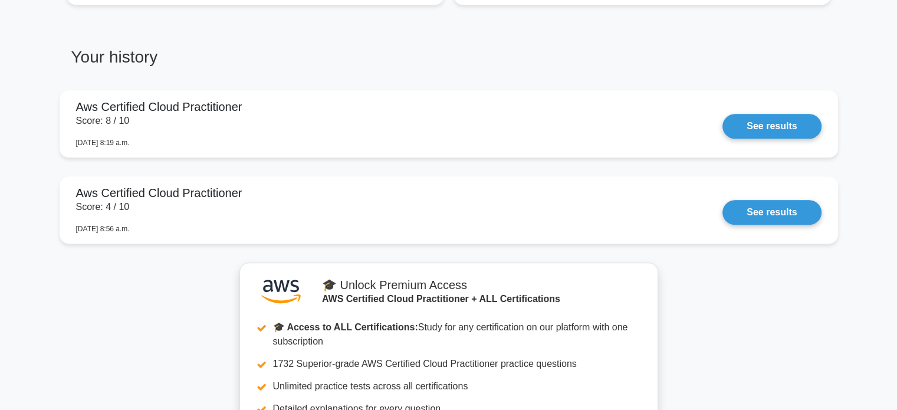
scroll to position [898, 0]
